Goal: Task Accomplishment & Management: Complete application form

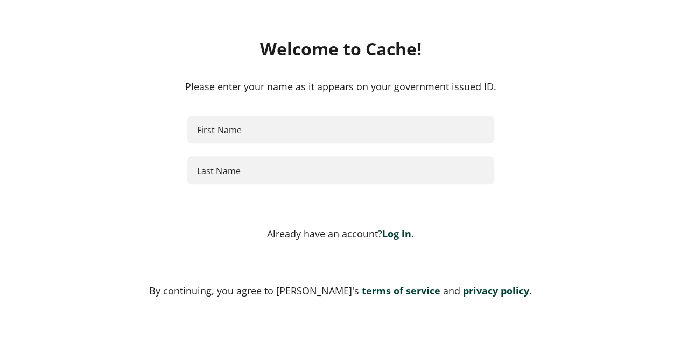
scroll to position [140, 0]
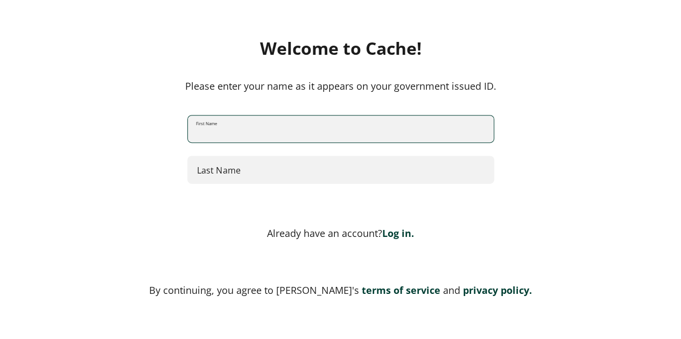
click at [384, 126] on input "First Name" at bounding box center [341, 129] width 306 height 29
type input "*****"
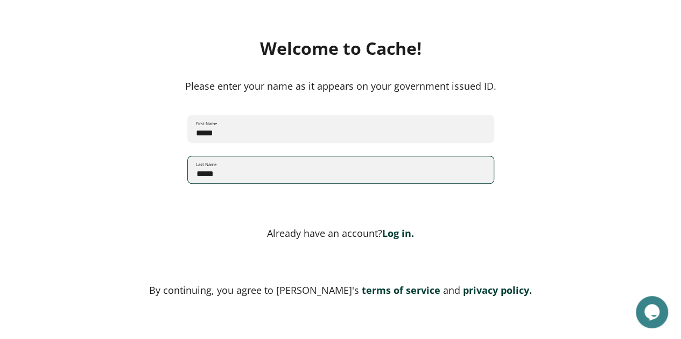
type input "*****"
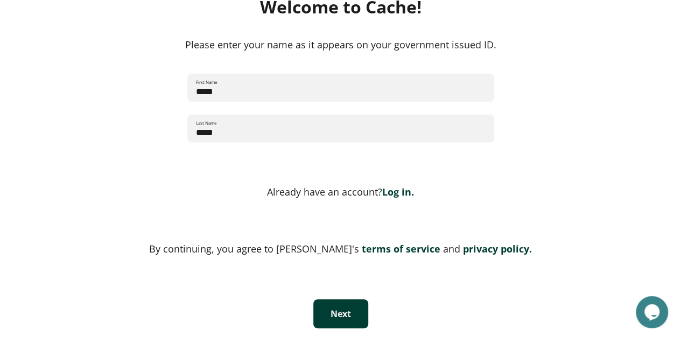
click at [339, 315] on button "Next" at bounding box center [340, 314] width 55 height 29
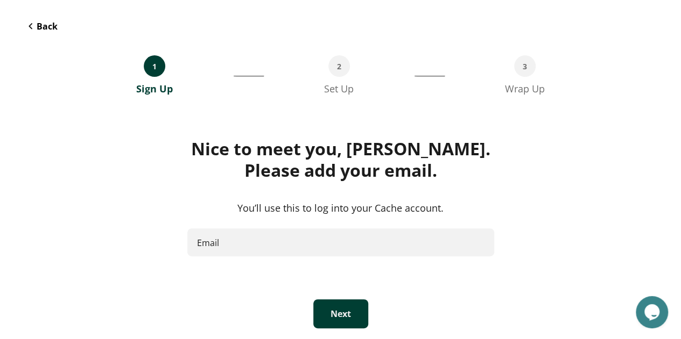
scroll to position [40, 0]
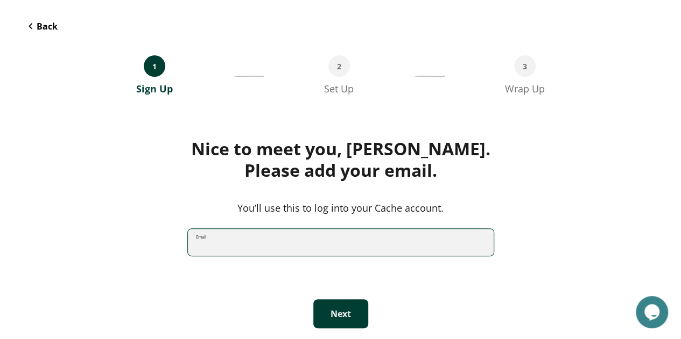
click at [313, 231] on input "Email" at bounding box center [341, 243] width 306 height 29
type input "**********"
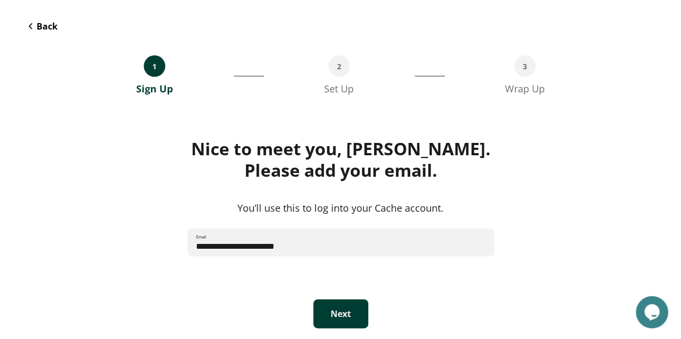
click at [336, 318] on button "Next" at bounding box center [340, 314] width 55 height 29
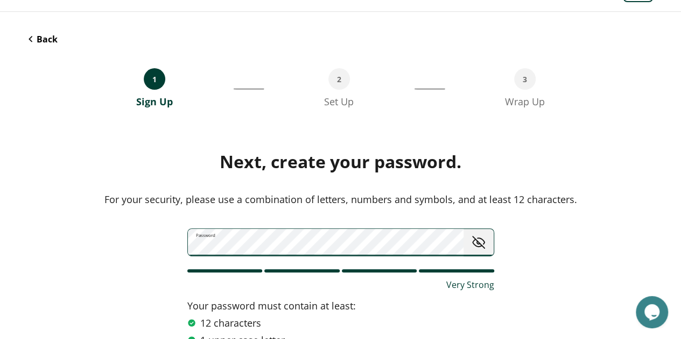
scroll to position [171, 0]
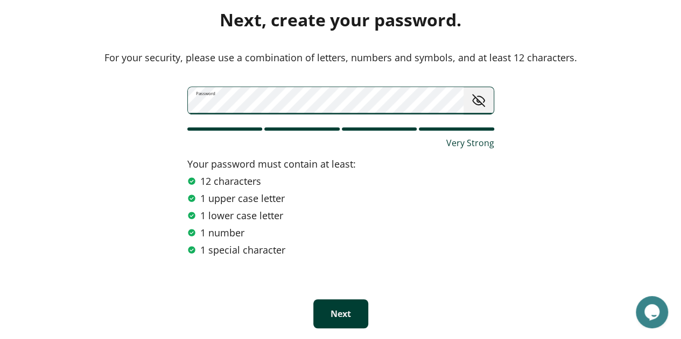
click at [329, 306] on button "Next" at bounding box center [340, 314] width 55 height 29
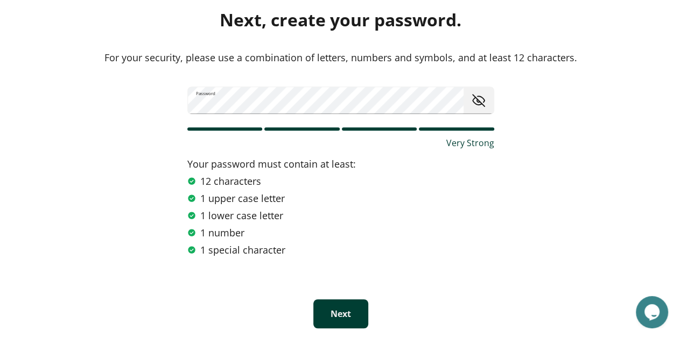
scroll to position [100, 0]
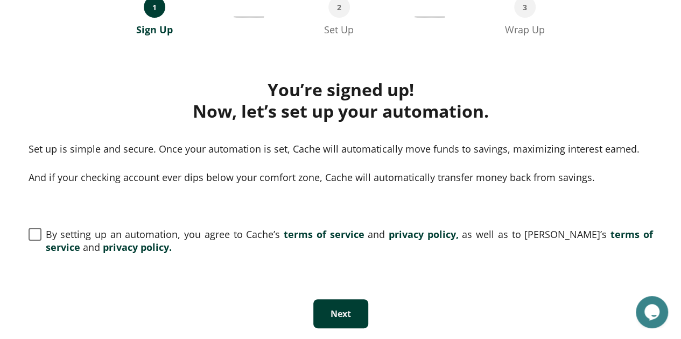
click at [356, 155] on div "Set up is simple and secure. Once your automation is set, Cache will automatica…" at bounding box center [341, 164] width 624 height 44
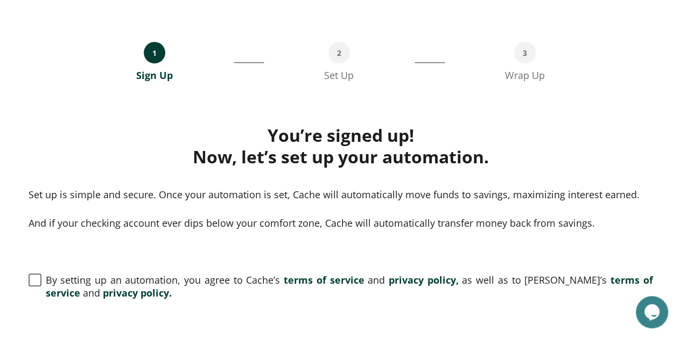
scroll to position [53, 0]
click at [39, 278] on span at bounding box center [35, 280] width 13 height 13
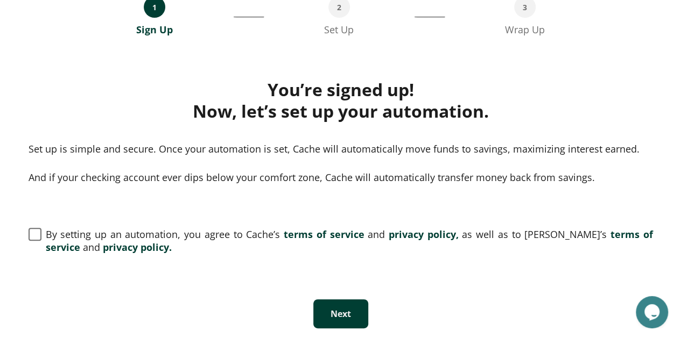
click at [360, 306] on button "Next" at bounding box center [340, 314] width 55 height 29
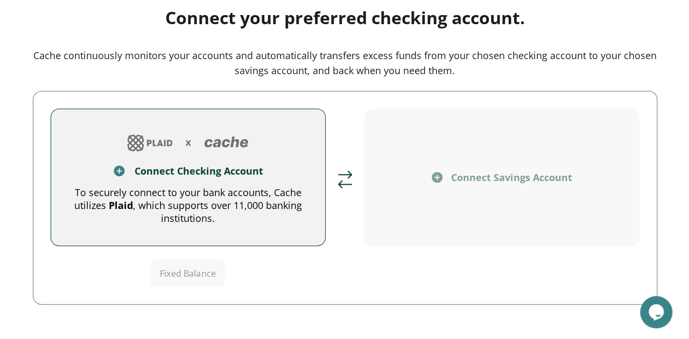
scroll to position [190, 0]
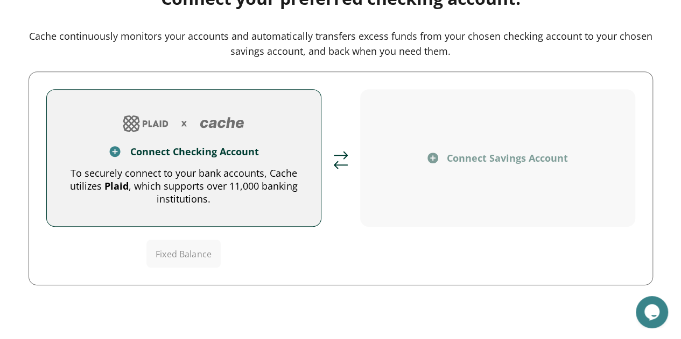
click at [210, 157] on div "Connect Checking Account" at bounding box center [194, 151] width 129 height 13
